Goal: Information Seeking & Learning: Learn about a topic

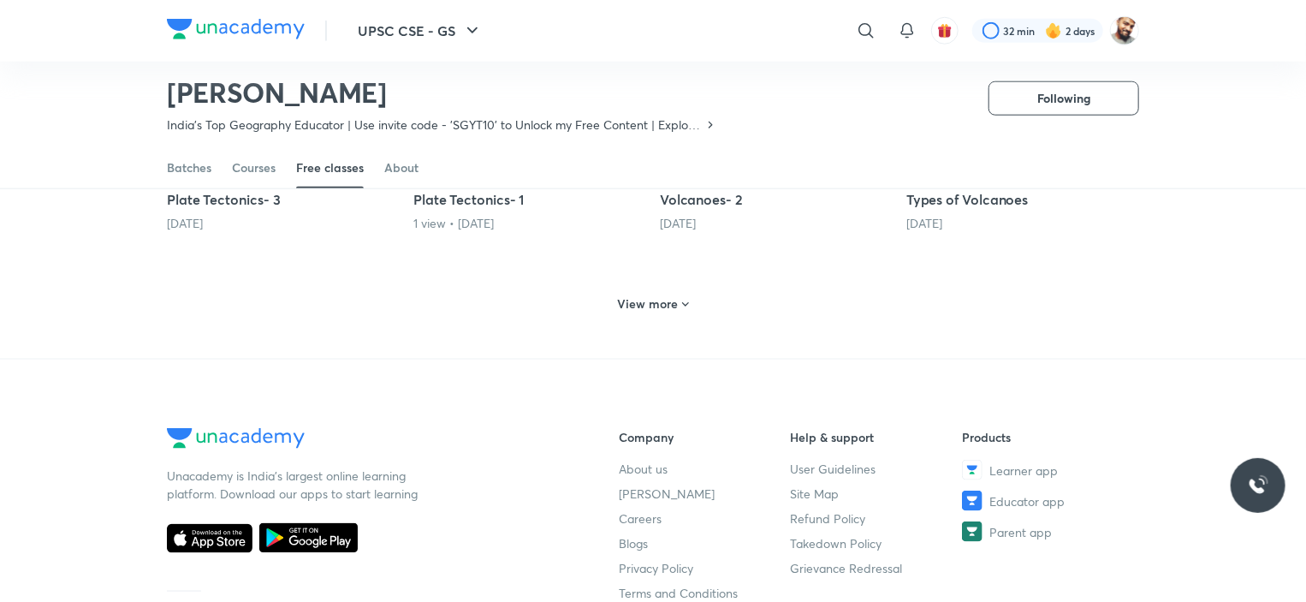
scroll to position [862, 0]
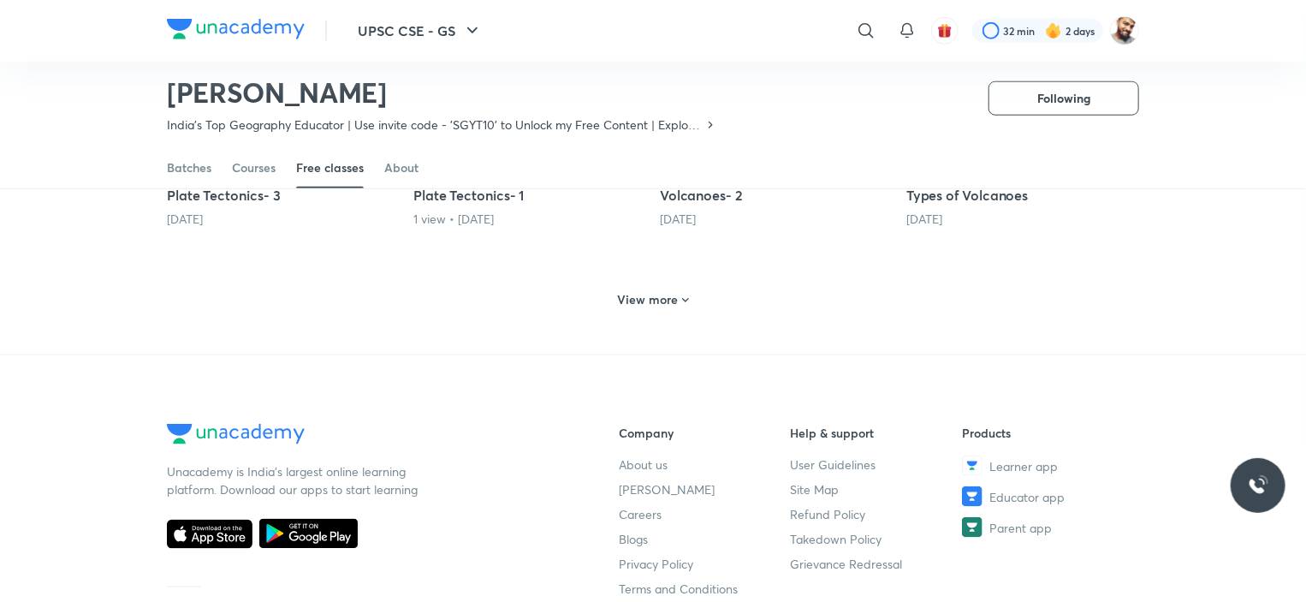
click at [664, 291] on h6 "View more" at bounding box center [648, 299] width 61 height 17
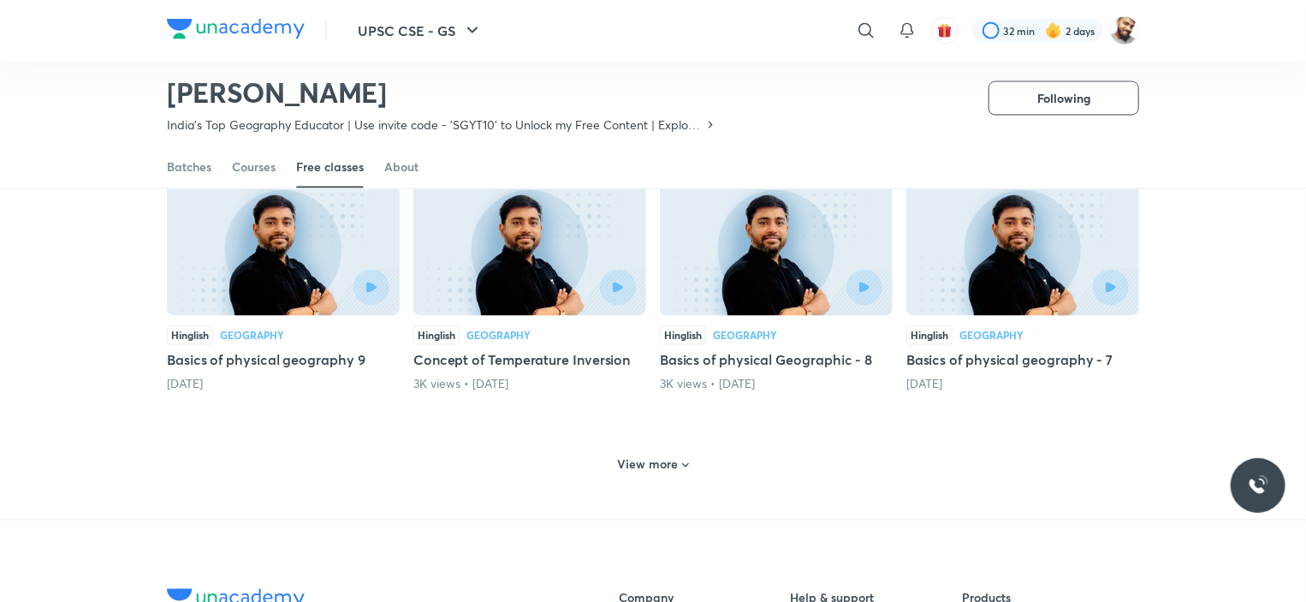
scroll to position [1461, 0]
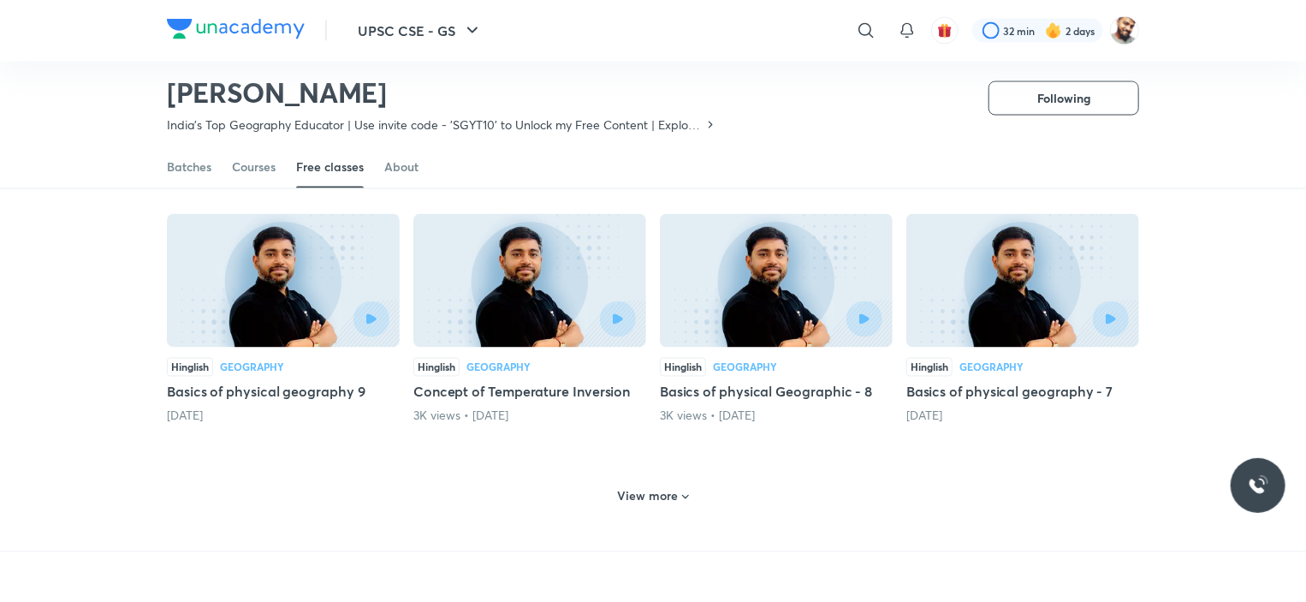
click at [624, 488] on h6 "View more" at bounding box center [648, 496] width 61 height 17
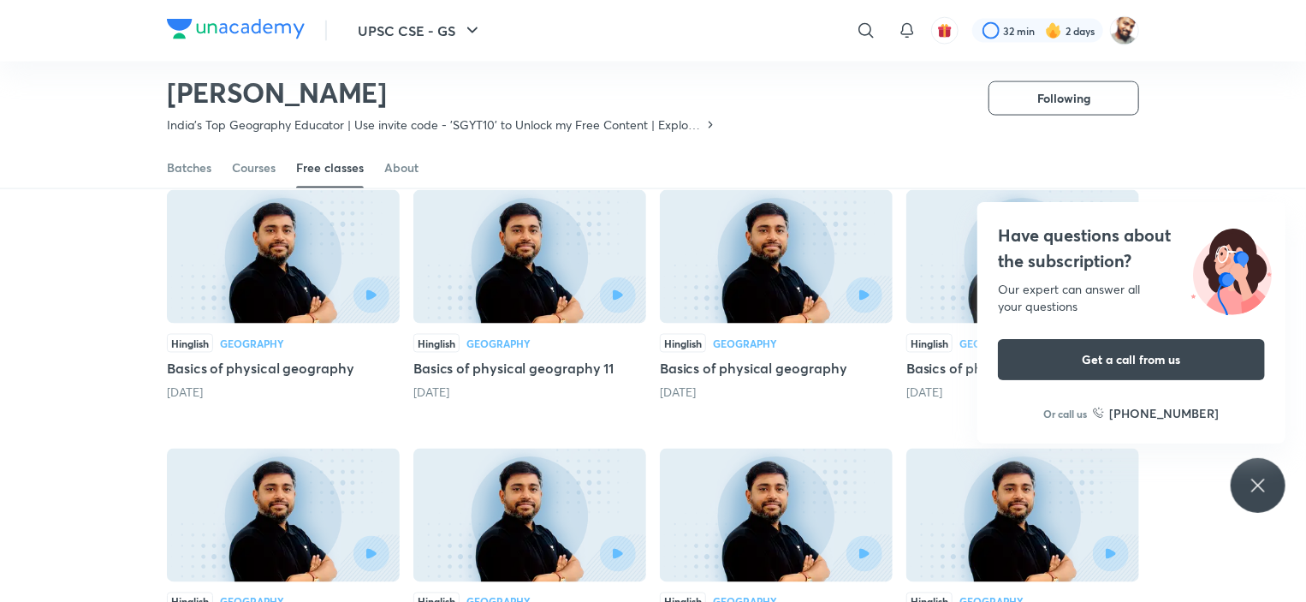
scroll to position [1290, 0]
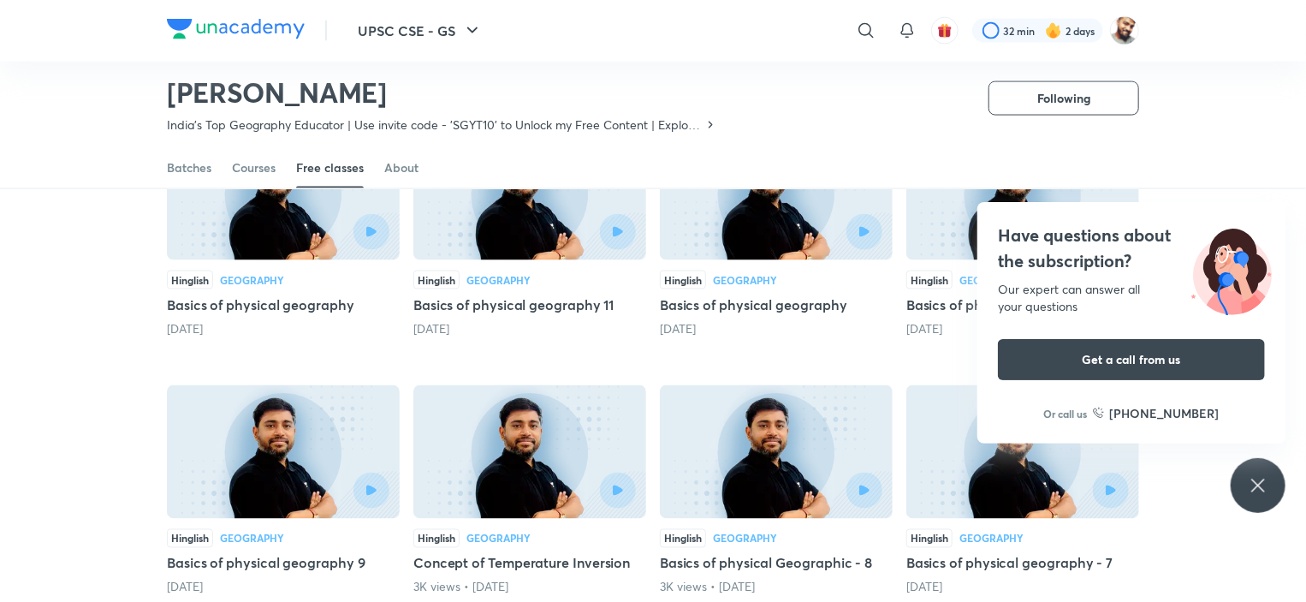
click at [1246, 481] on div "Have questions about the subscription? Our expert can answer all your questions…" at bounding box center [1258, 485] width 55 height 55
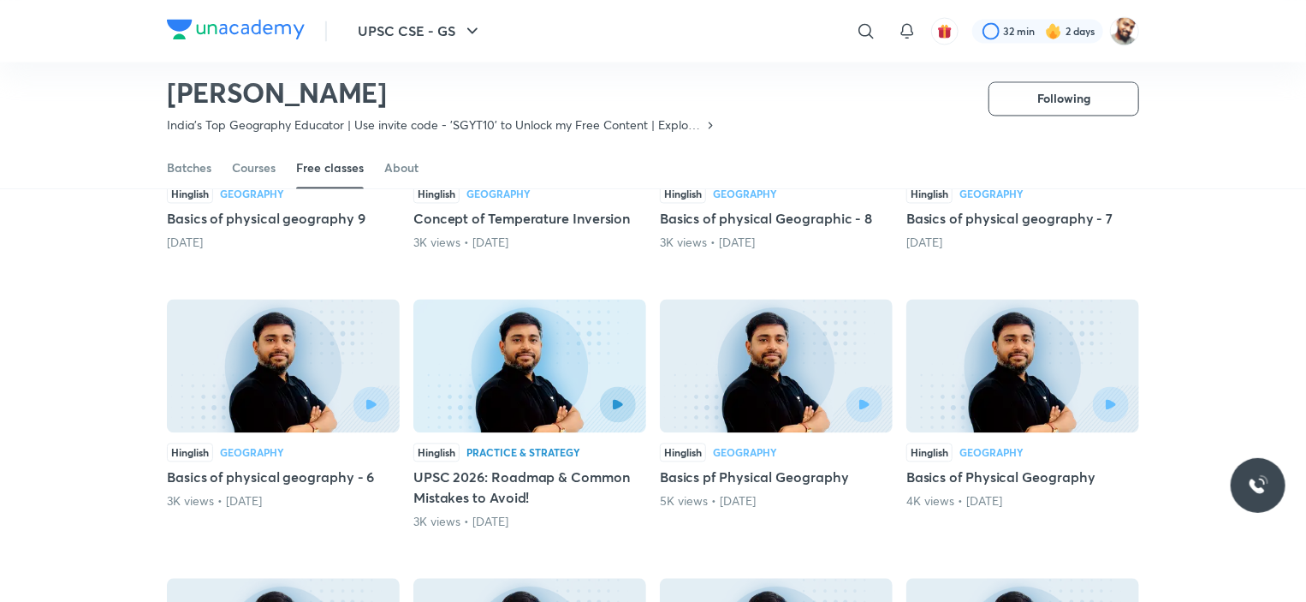
scroll to position [1632, 0]
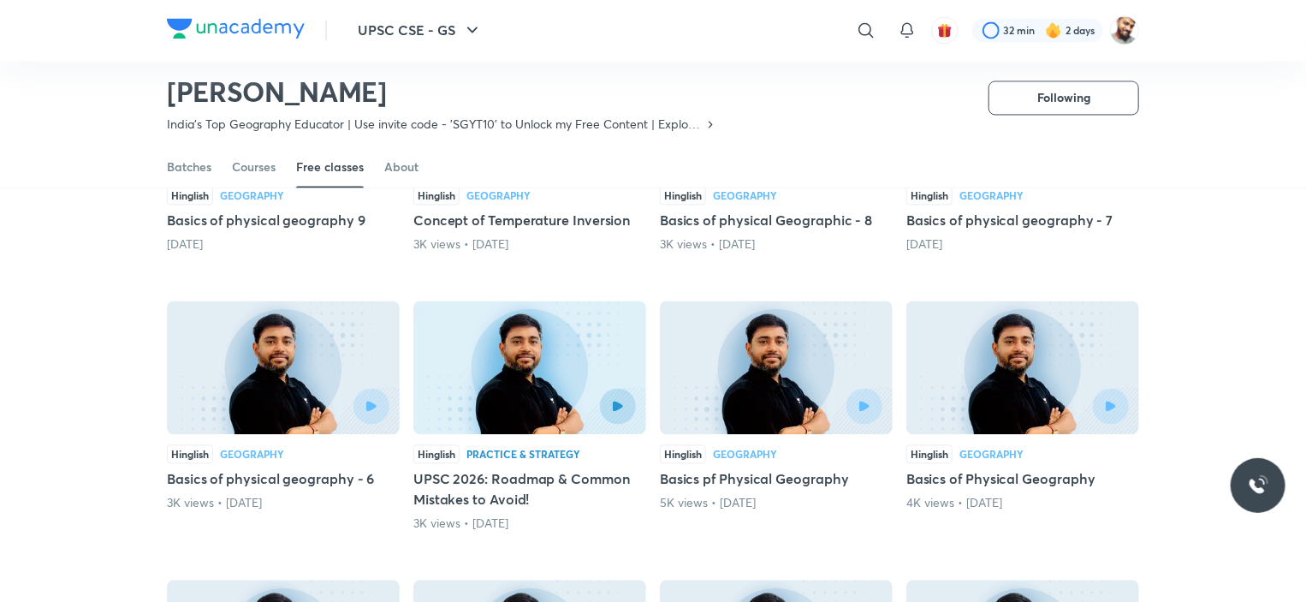
click at [945, 469] on h5 "Basics of Physical Geography" at bounding box center [1022, 479] width 233 height 21
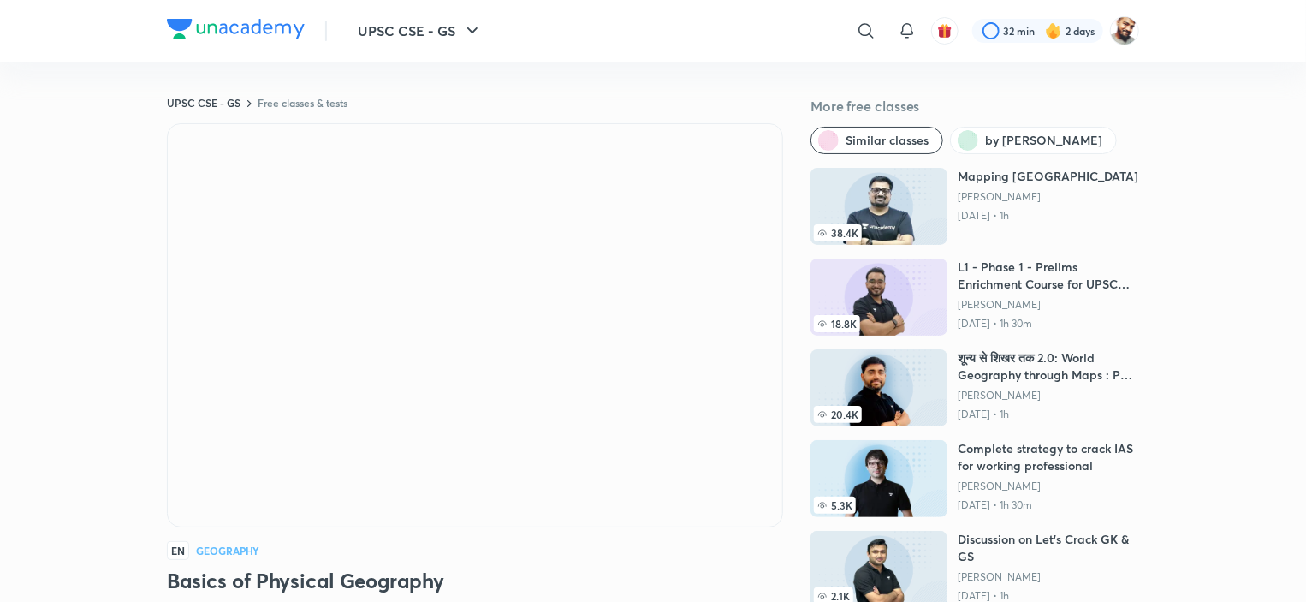
click at [625, 541] on div "EN Geography" at bounding box center [475, 550] width 616 height 19
click at [626, 537] on div "EN Geography Basics of Physical Geography [PERSON_NAME] 447K followers • Geogra…" at bounding box center [475, 420] width 616 height 595
click at [507, 550] on div "EN Geography" at bounding box center [475, 550] width 616 height 19
click at [572, 550] on div "EN Geography" at bounding box center [475, 550] width 616 height 19
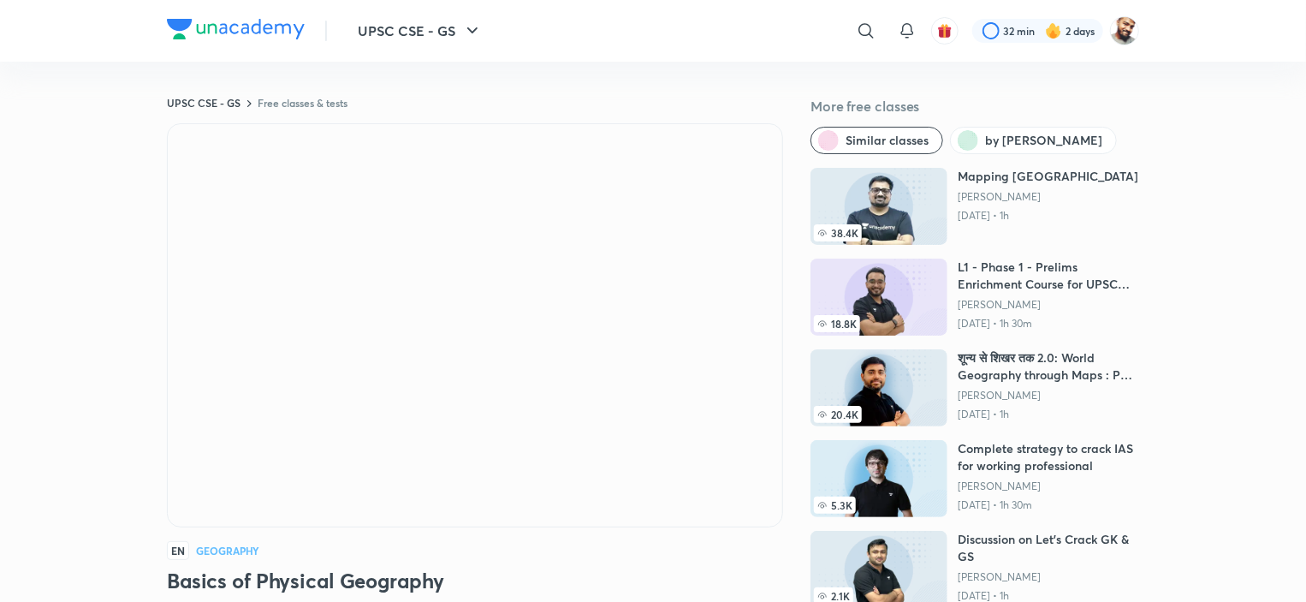
click at [572, 549] on div "EN Geography" at bounding box center [475, 550] width 616 height 19
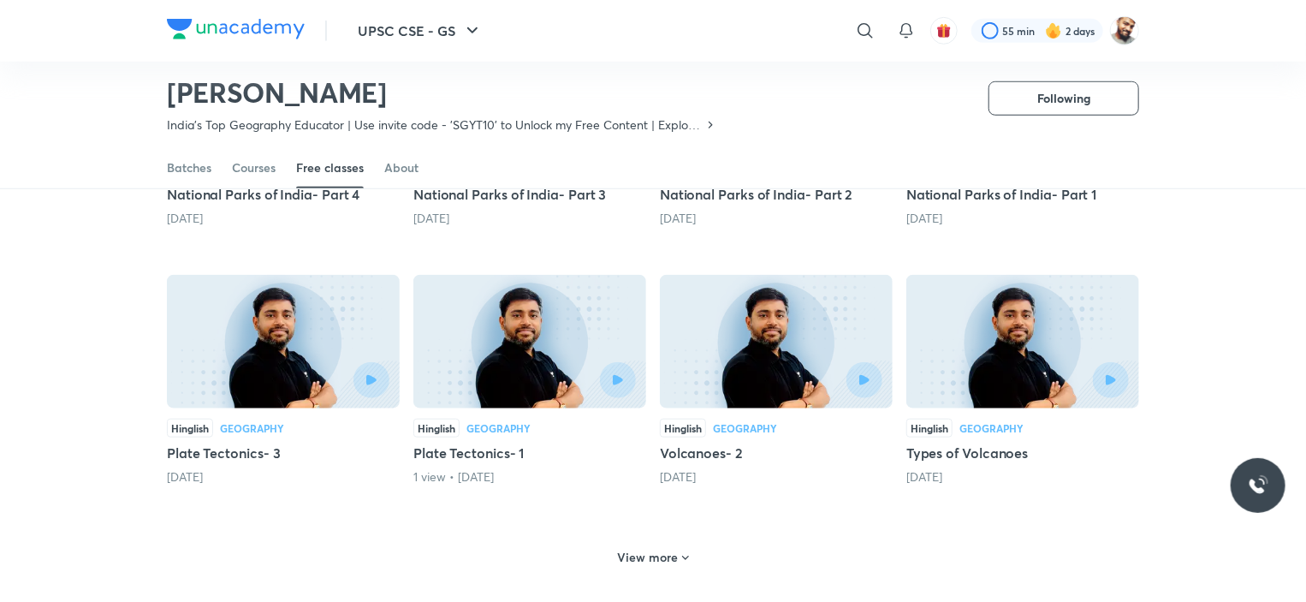
scroll to position [575, 0]
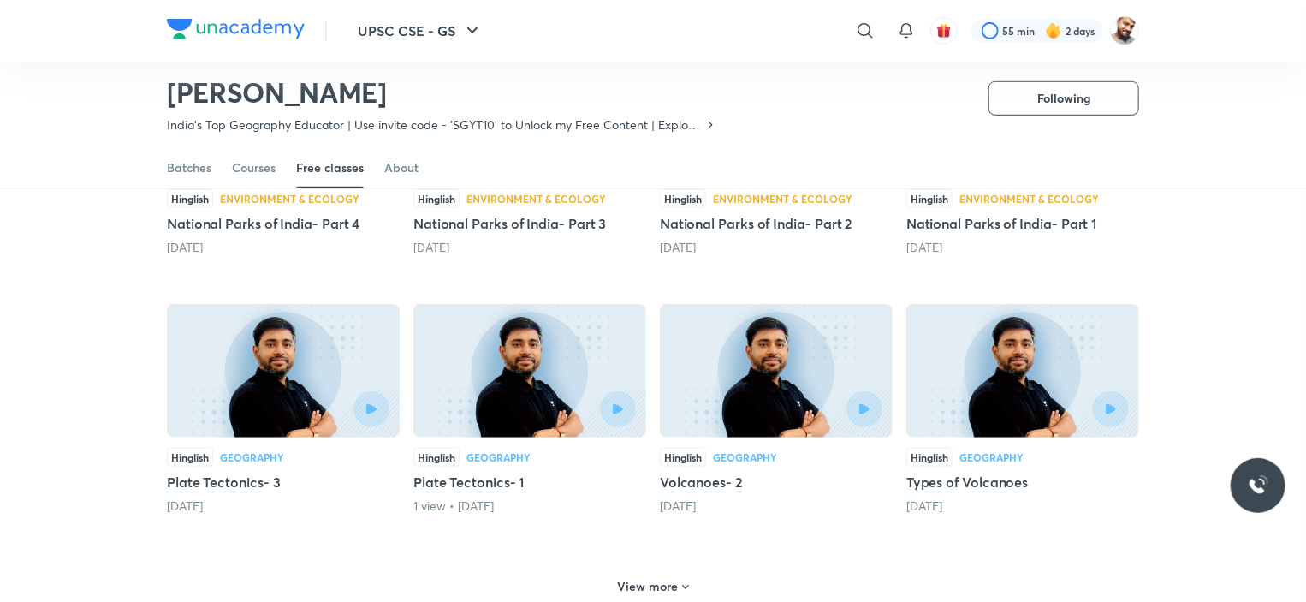
click at [664, 578] on h6 "View more" at bounding box center [648, 586] width 61 height 17
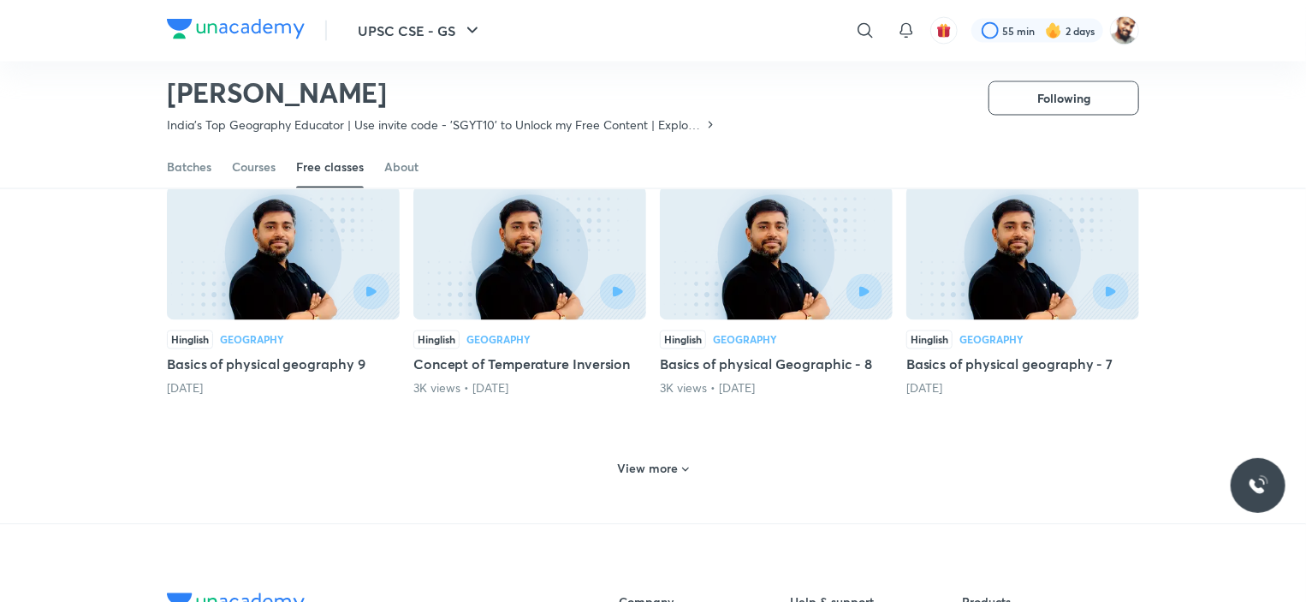
scroll to position [1517, 0]
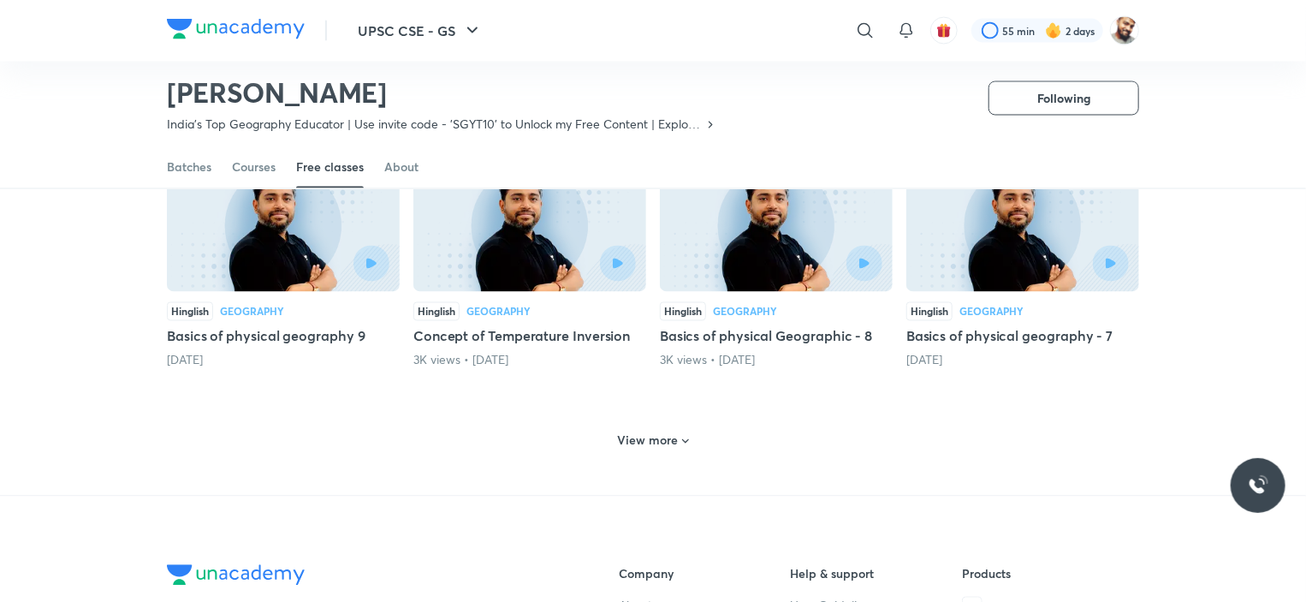
click at [669, 432] on h6 "View more" at bounding box center [648, 440] width 61 height 17
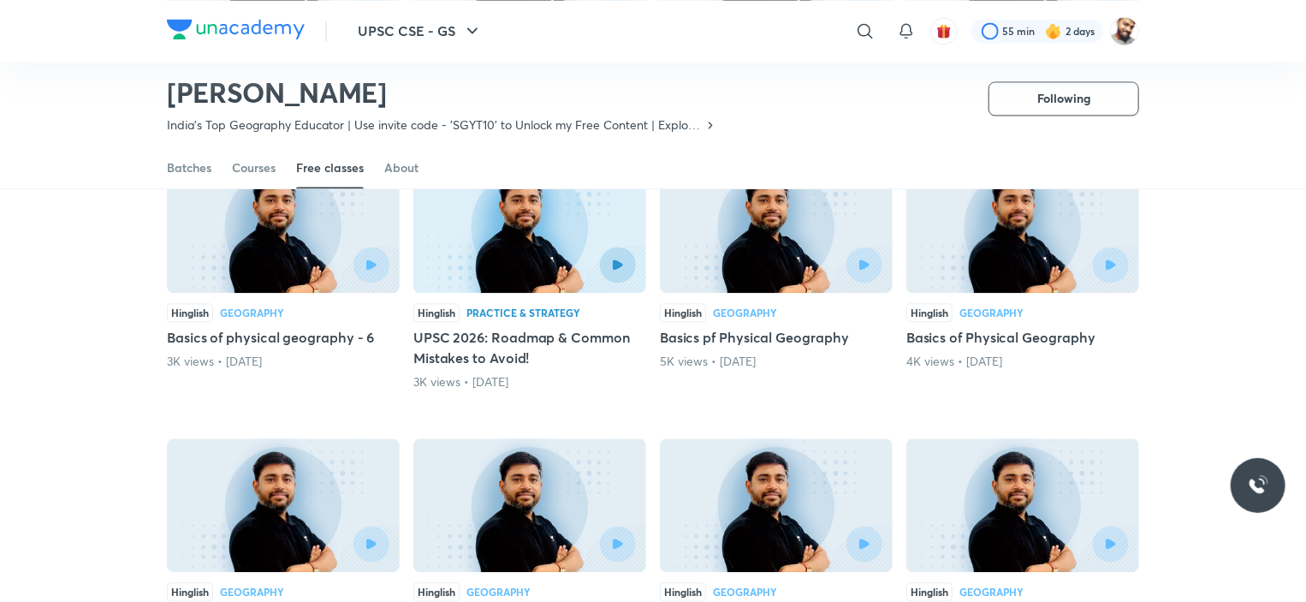
scroll to position [1773, 0]
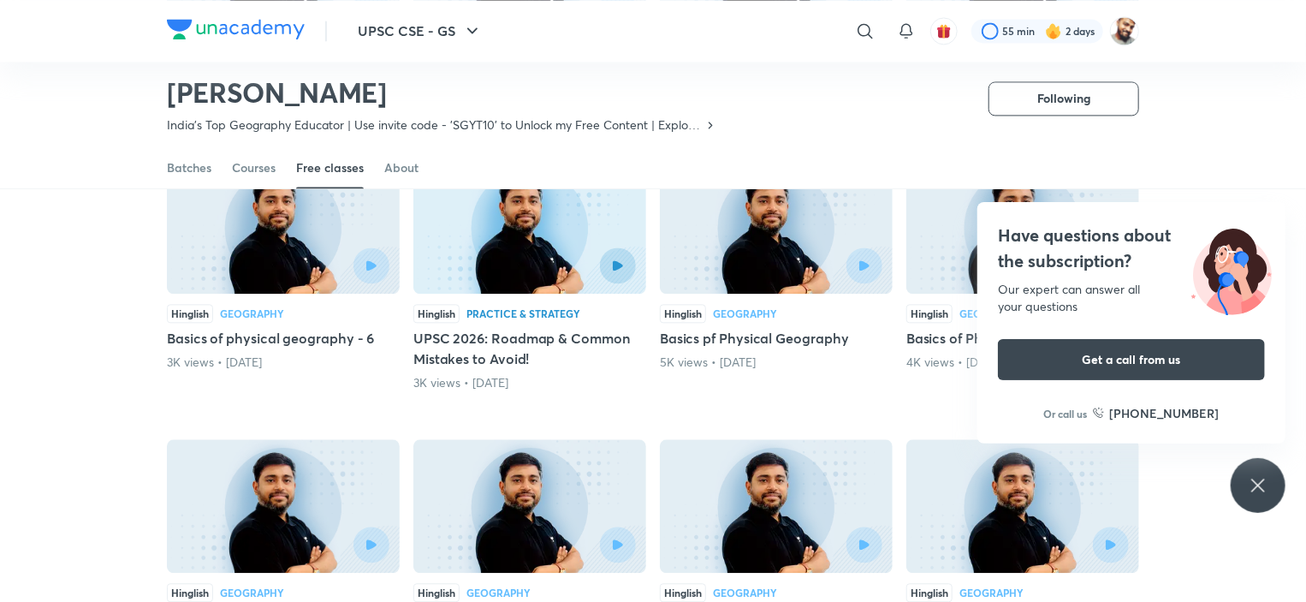
click at [1270, 490] on div "Have questions about the subscription? Our expert can answer all your questions…" at bounding box center [1258, 485] width 55 height 55
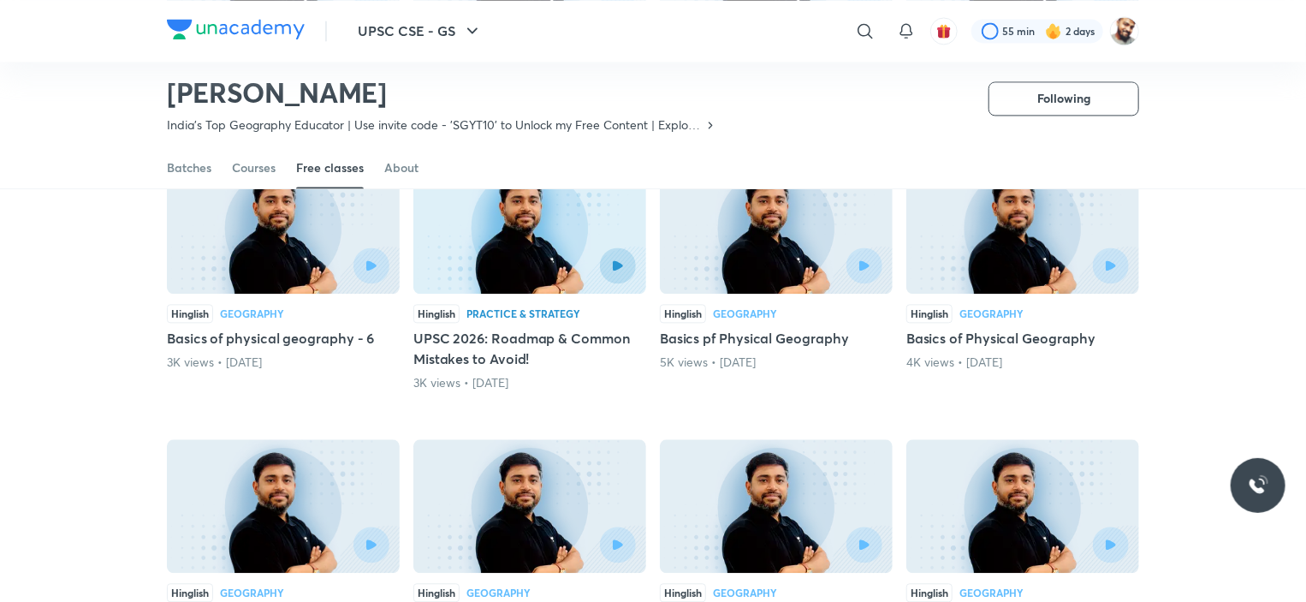
click at [816, 328] on h5 "Basics pf Physical Geography" at bounding box center [776, 338] width 233 height 21
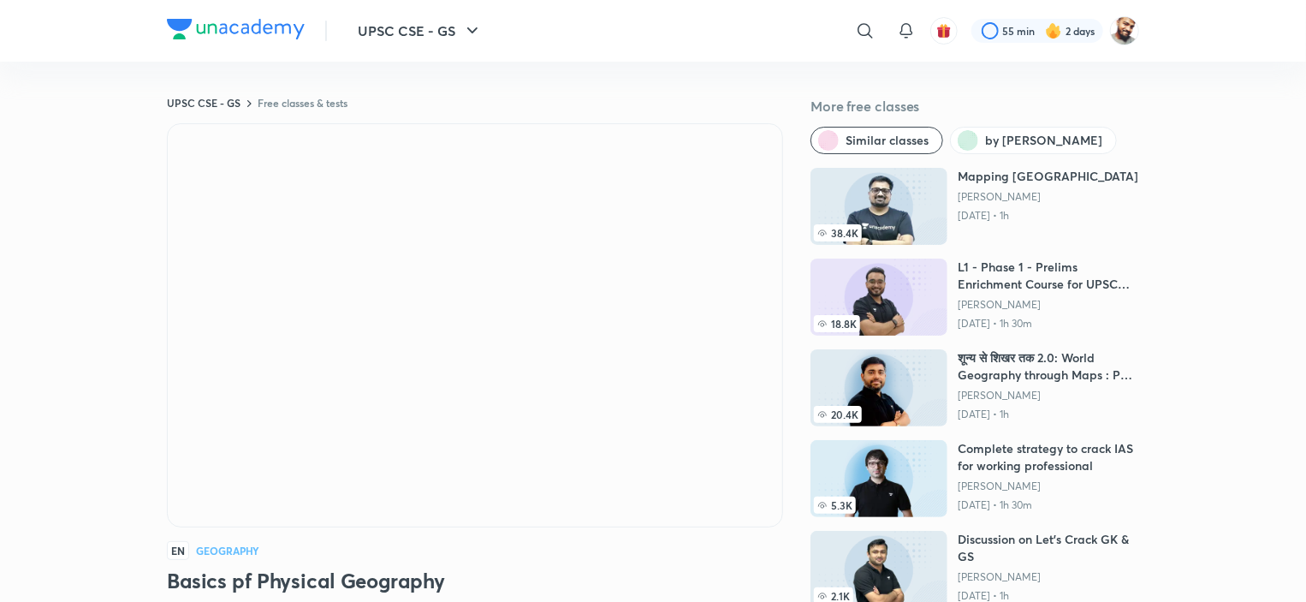
click at [555, 38] on div "UPSC CSE - GS ​ 55 min 2 days" at bounding box center [653, 31] width 972 height 62
click at [540, 547] on div "EN Geography" at bounding box center [475, 550] width 616 height 19
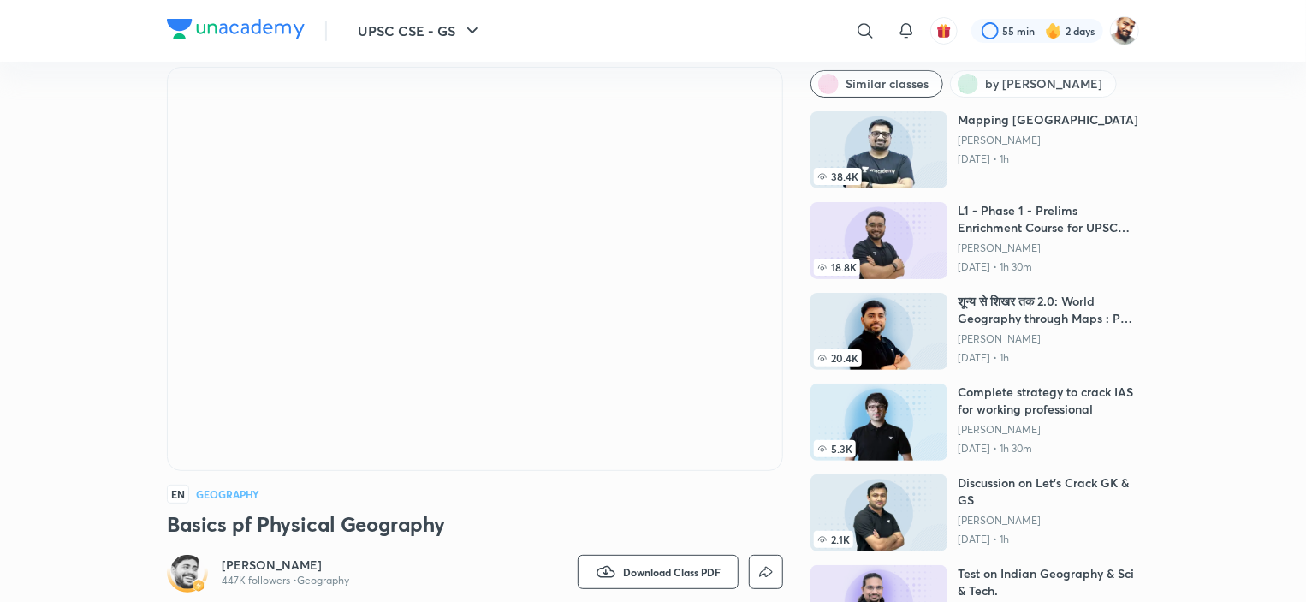
scroll to position [171, 0]
